Goal: Browse casually: Explore the website without a specific task or goal

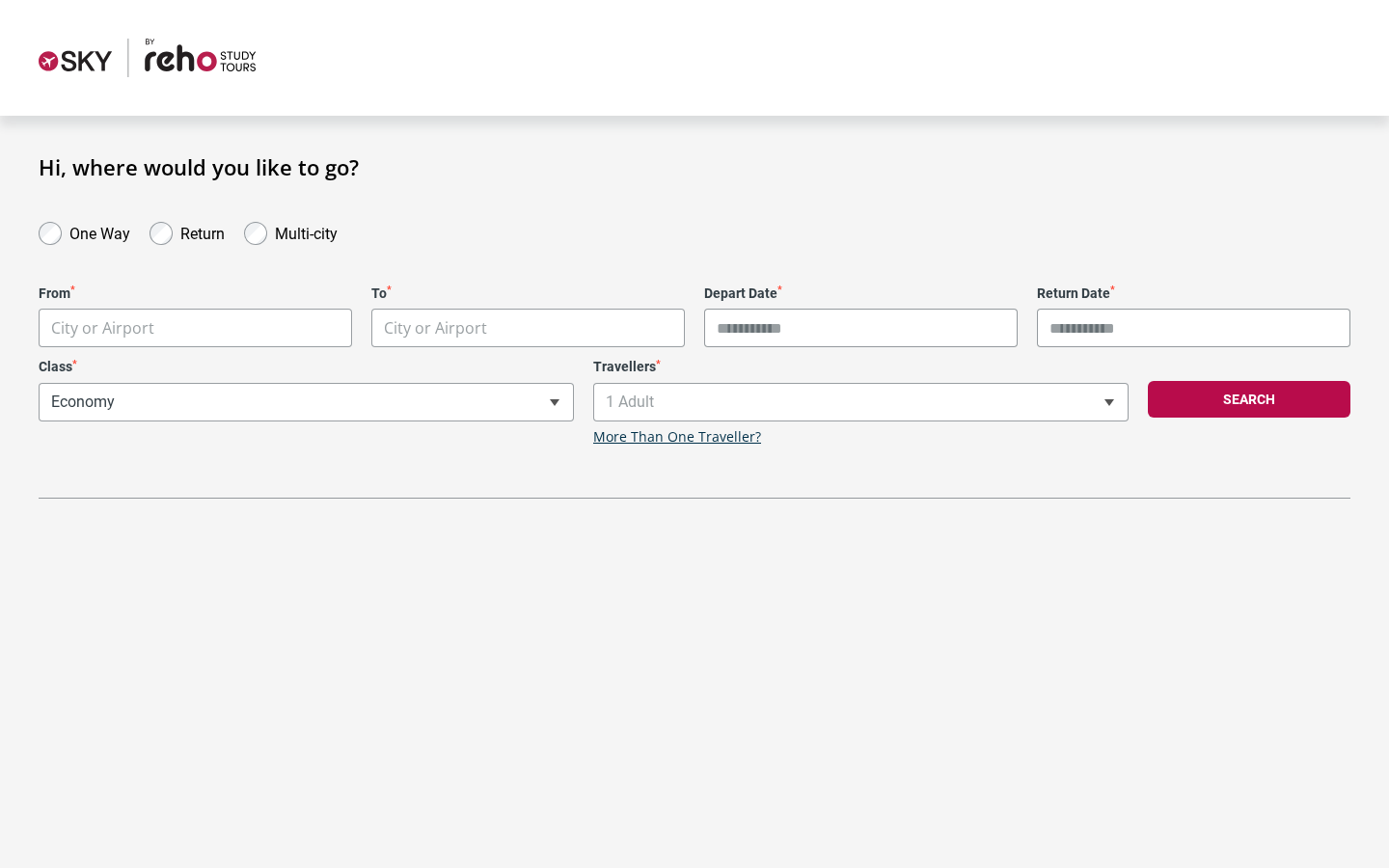
click at [179, 59] on img at bounding box center [147, 59] width 217 height 39
click at [74, 50] on img at bounding box center [147, 59] width 217 height 39
click at [166, 46] on img at bounding box center [147, 59] width 217 height 39
